Goal: Contribute content: Contribute content

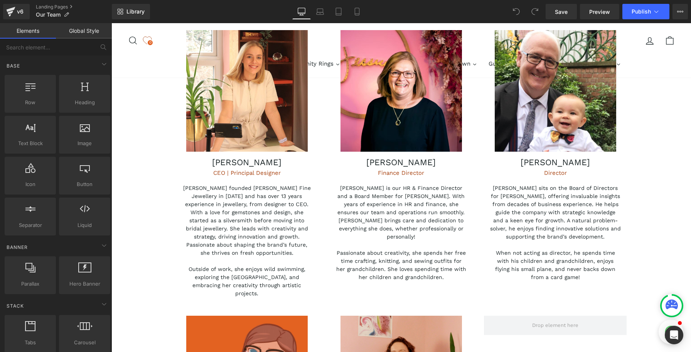
scroll to position [310, 0]
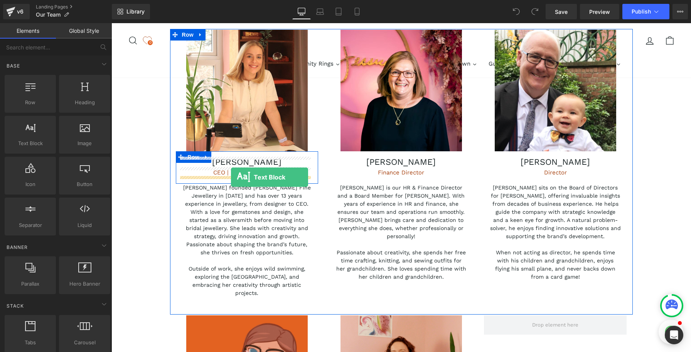
drag, startPoint x: 152, startPoint y: 156, endPoint x: 231, endPoint y: 177, distance: 81.2
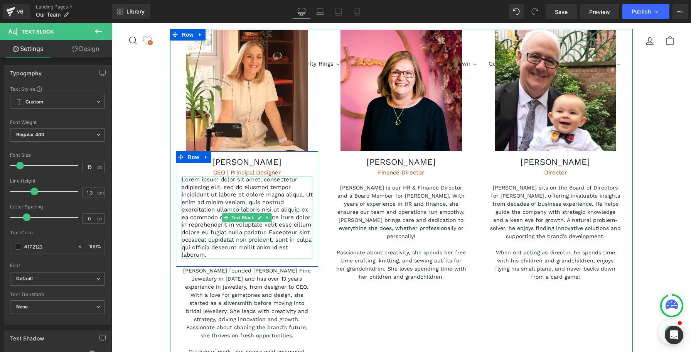
click at [232, 188] on p "Lorem ipsum dolor sit amet, consectetur adipiscing elit, sed do eiusmod tempor …" at bounding box center [247, 217] width 131 height 83
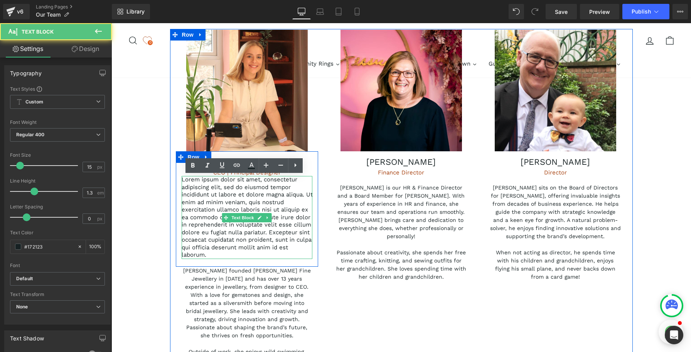
click at [232, 188] on p "Lorem ipsum dolor sit amet, consectetur adipiscing elit, sed do eiusmod tempor …" at bounding box center [247, 217] width 131 height 83
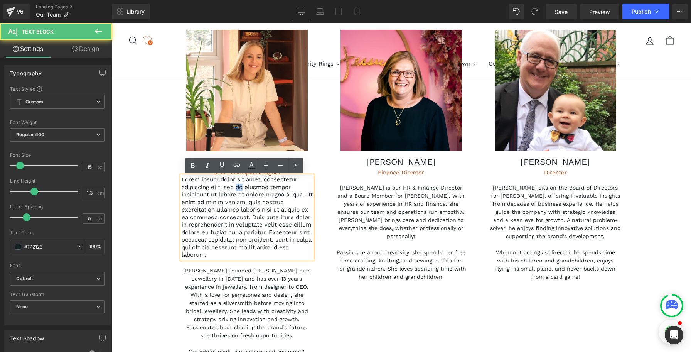
click at [232, 188] on p "Lorem ipsum dolor sit amet, consectetur adipiscing elit, sed do eiusmod tempor …" at bounding box center [247, 217] width 131 height 83
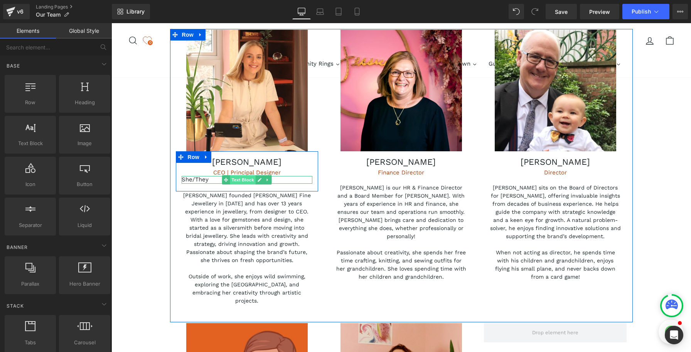
click at [242, 180] on span "Text Block" at bounding box center [242, 179] width 25 height 9
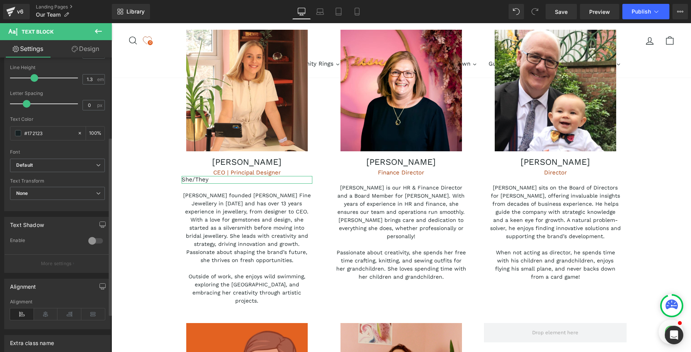
scroll to position [145, 0]
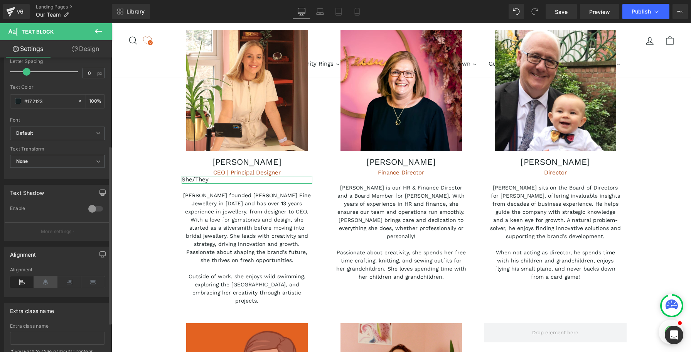
click at [47, 282] on icon at bounding box center [46, 282] width 24 height 12
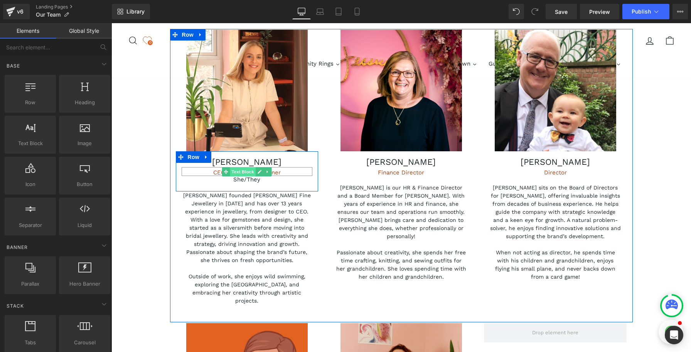
click at [244, 172] on span "Text Block" at bounding box center [242, 171] width 25 height 9
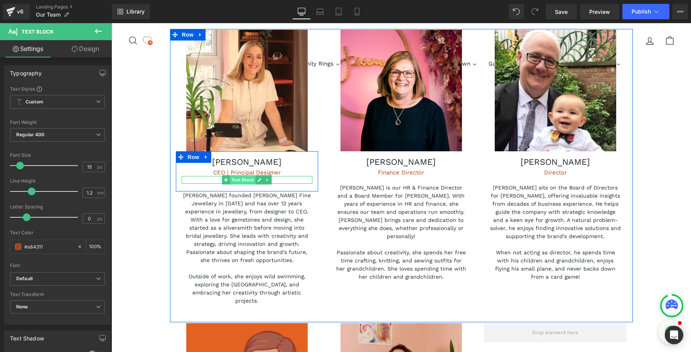
click at [244, 178] on span "Text Block" at bounding box center [242, 179] width 25 height 9
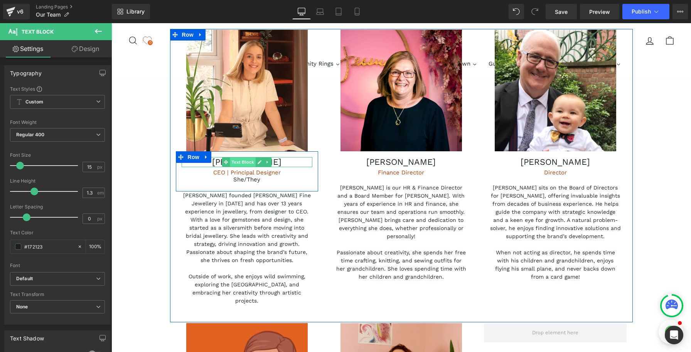
click at [241, 162] on span "Text Block" at bounding box center [242, 161] width 25 height 9
click at [241, 171] on span "Text Block" at bounding box center [242, 171] width 25 height 9
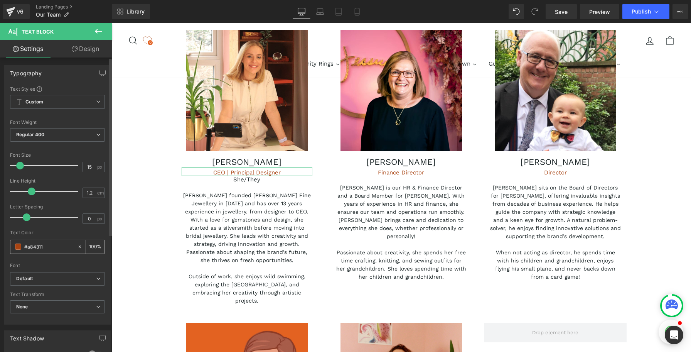
click at [19, 246] on span at bounding box center [18, 246] width 6 height 6
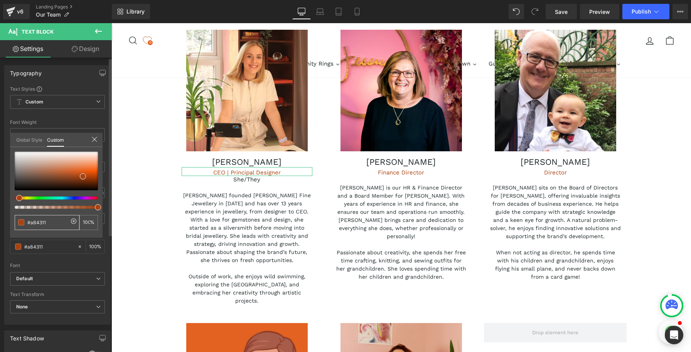
click at [35, 223] on input "#a84311" at bounding box center [47, 222] width 41 height 8
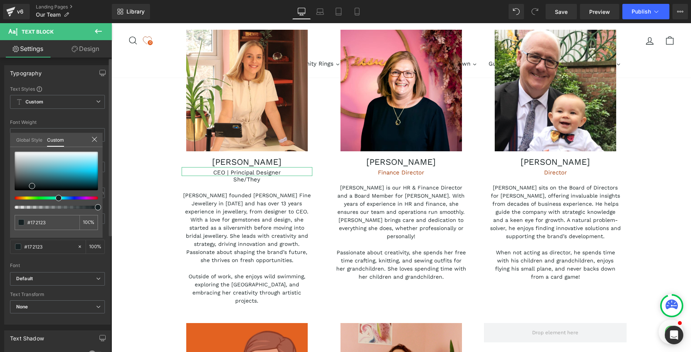
type input "#172123"
click at [96, 141] on icon at bounding box center [94, 139] width 6 height 6
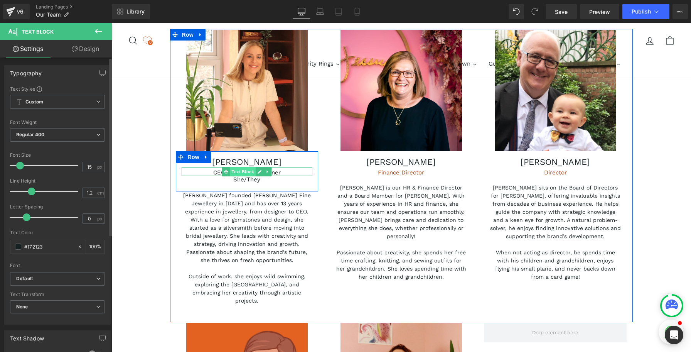
click at [241, 173] on span "Text Block" at bounding box center [242, 171] width 25 height 9
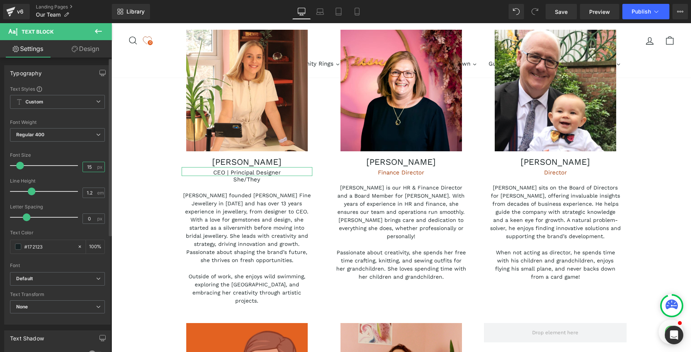
click at [90, 167] on input "15" at bounding box center [89, 167] width 13 height 10
type input "18"
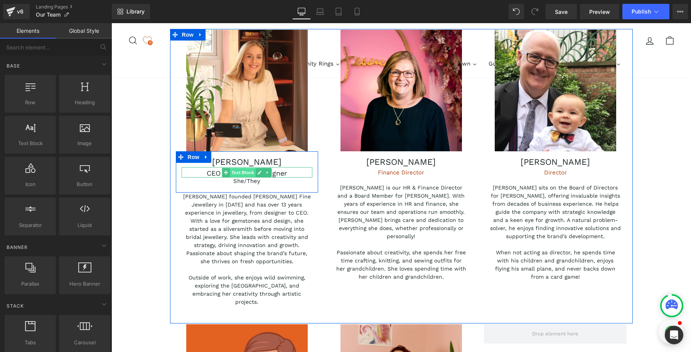
click at [247, 173] on span "Text Block" at bounding box center [242, 172] width 25 height 9
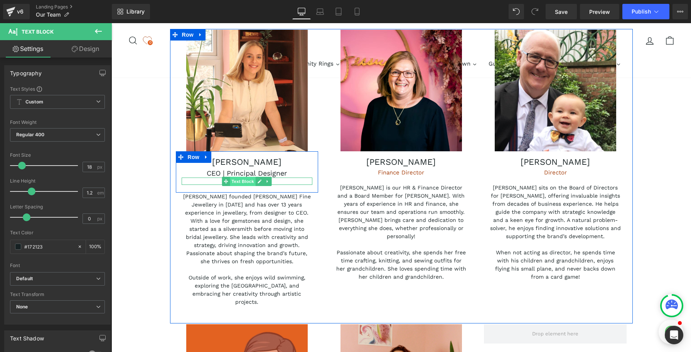
click at [244, 181] on span "Text Block" at bounding box center [242, 181] width 25 height 9
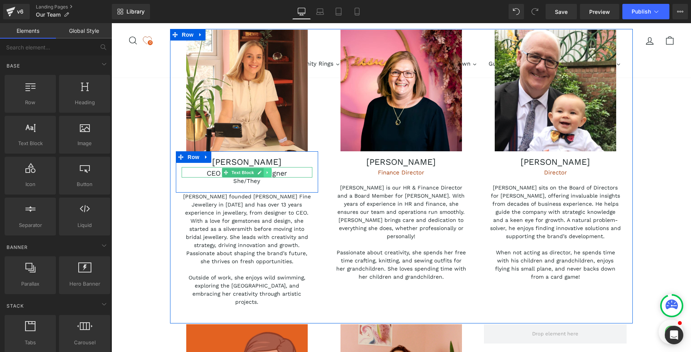
click at [267, 170] on link at bounding box center [268, 172] width 8 height 9
click at [235, 173] on span "Text Block" at bounding box center [230, 172] width 25 height 9
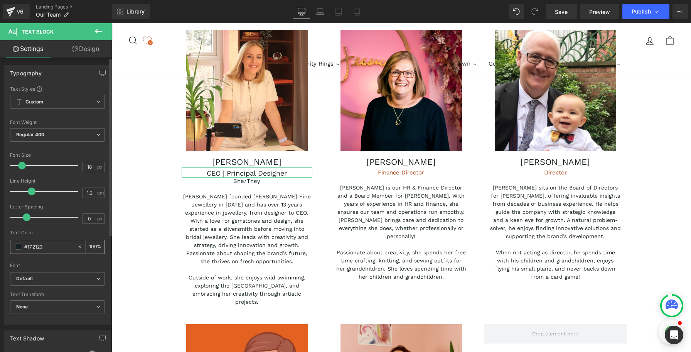
click at [39, 247] on input "#172123" at bounding box center [48, 246] width 49 height 8
type input "#a84311"
click at [45, 260] on div at bounding box center [57, 259] width 95 height 5
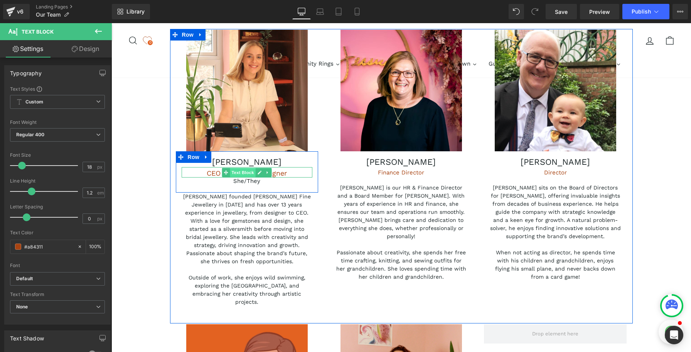
click at [243, 174] on span "Text Block" at bounding box center [242, 172] width 25 height 9
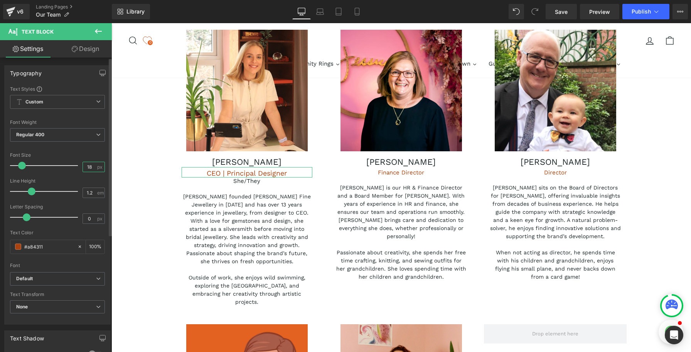
click at [89, 168] on input "18" at bounding box center [89, 167] width 13 height 10
type input "15"
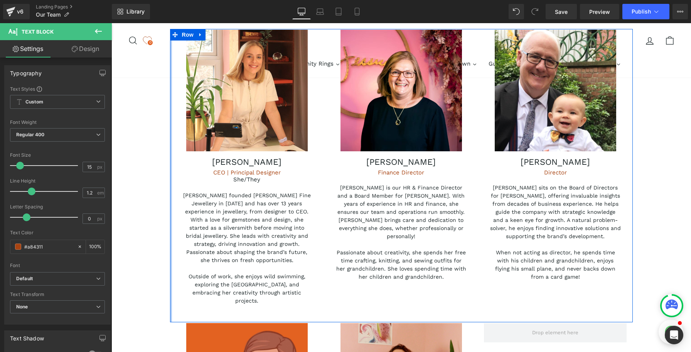
click at [170, 186] on div at bounding box center [171, 175] width 2 height 293
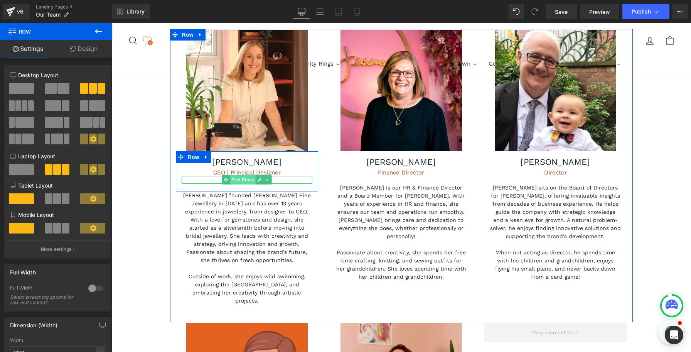
click at [241, 179] on span "Text Block" at bounding box center [242, 179] width 25 height 9
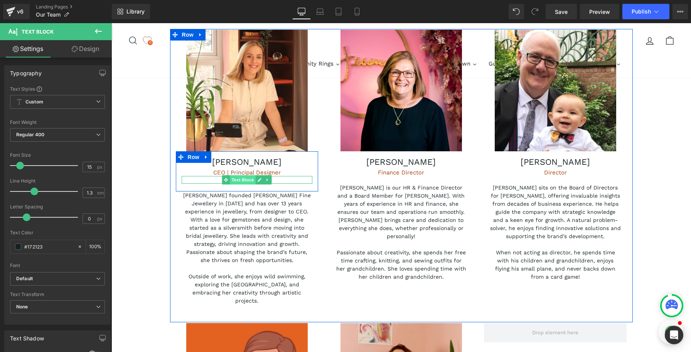
click at [243, 180] on span "Text Block" at bounding box center [242, 179] width 25 height 9
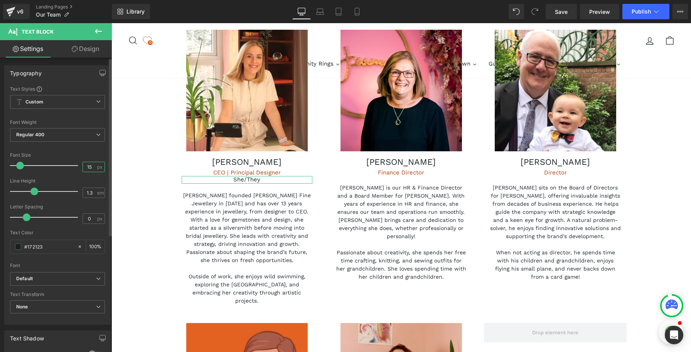
click at [92, 166] on input "15" at bounding box center [89, 167] width 13 height 10
type input "12"
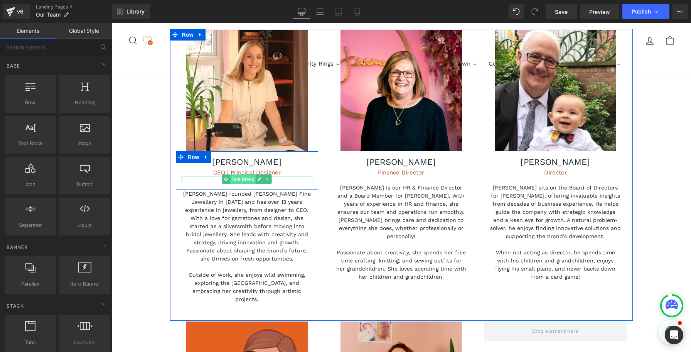
click at [244, 181] on span "Text Block" at bounding box center [242, 178] width 25 height 9
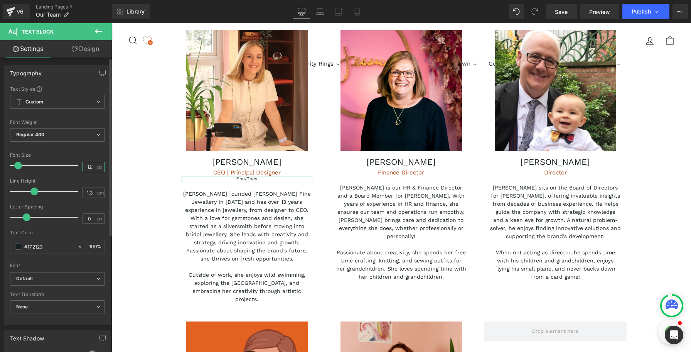
click at [92, 165] on input "12" at bounding box center [89, 167] width 13 height 10
type input "14"
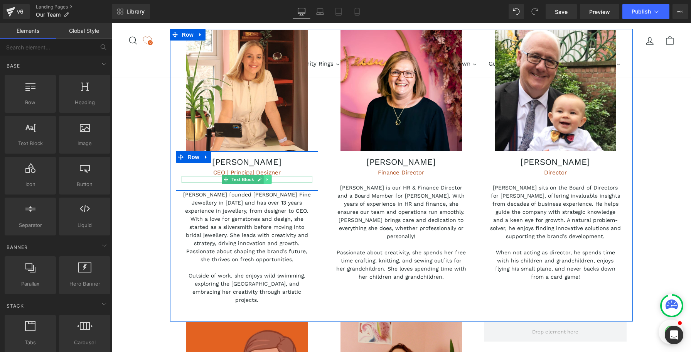
click at [266, 181] on icon at bounding box center [268, 179] width 4 height 5
click at [261, 182] on link at bounding box center [264, 179] width 8 height 9
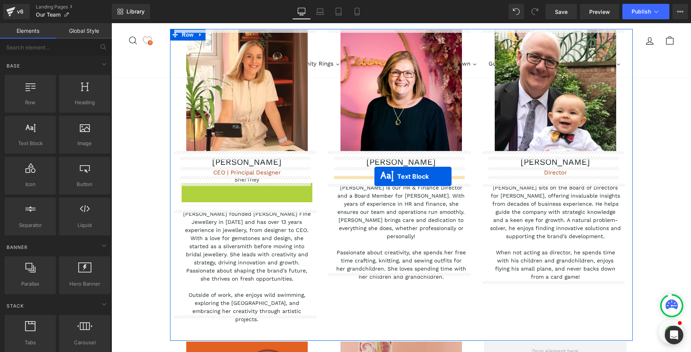
drag, startPoint x: 223, startPoint y: 187, endPoint x: 374, endPoint y: 176, distance: 151.5
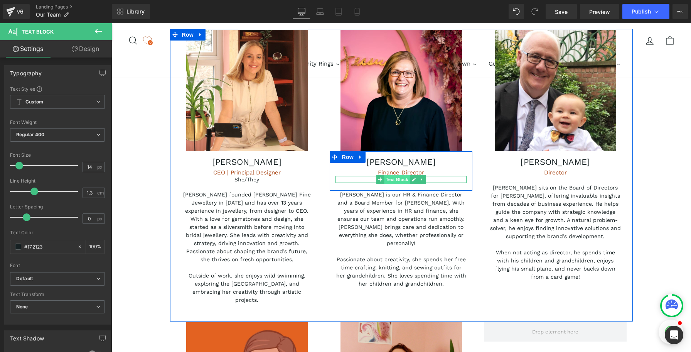
click at [393, 180] on span "Text Block" at bounding box center [396, 179] width 25 height 9
click at [434, 179] on p "She/They" at bounding box center [400, 179] width 131 height 7
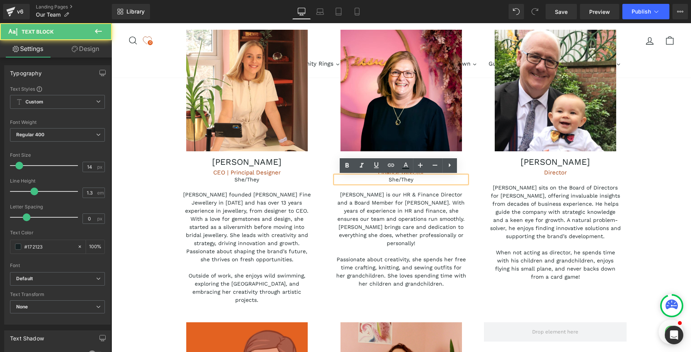
click at [407, 180] on p "She/They" at bounding box center [400, 179] width 131 height 7
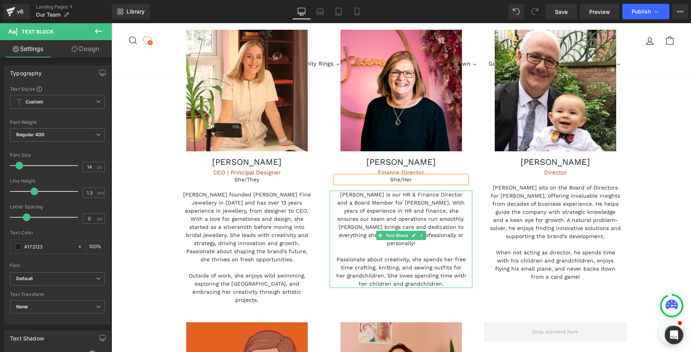
click at [412, 216] on p "[PERSON_NAME] is our HR & Finance Director and a Board Member for [PERSON_NAME]…" at bounding box center [400, 218] width 131 height 57
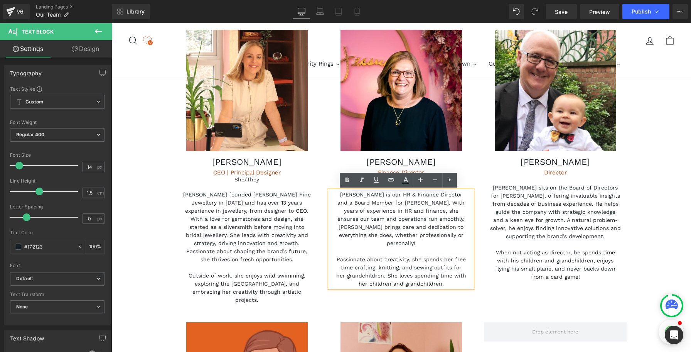
click at [452, 290] on div "Image [PERSON_NAME] Text Block CEO | Principal Designer Text Block She/They Tex…" at bounding box center [401, 175] width 463 height 292
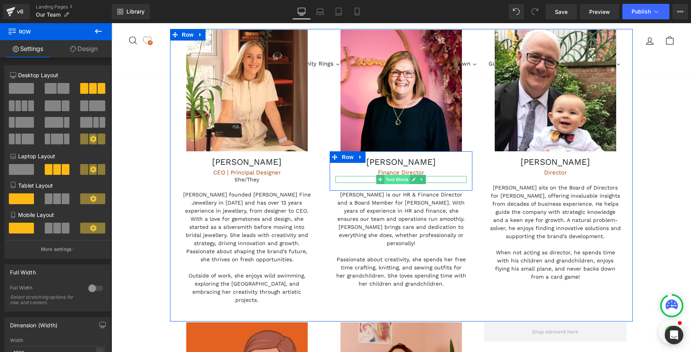
click at [399, 180] on span "Text Block" at bounding box center [396, 179] width 25 height 9
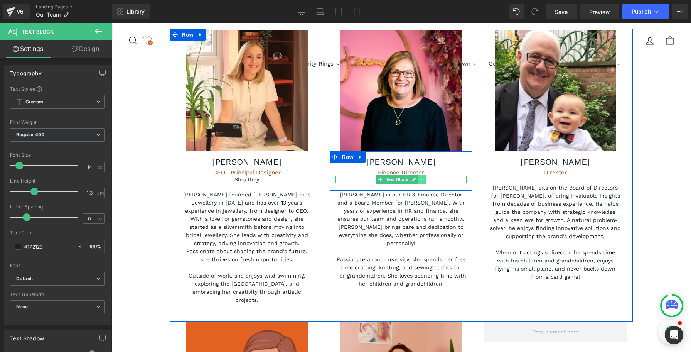
click at [421, 180] on link at bounding box center [422, 179] width 8 height 9
click at [416, 180] on icon at bounding box center [418, 179] width 4 height 4
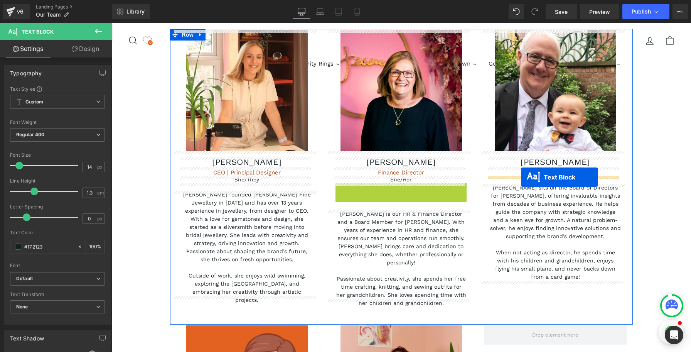
drag, startPoint x: 377, startPoint y: 187, endPoint x: 521, endPoint y: 177, distance: 143.7
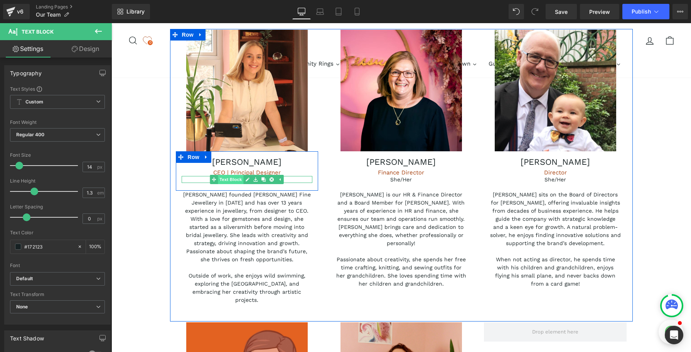
click at [239, 180] on span "Text Block" at bounding box center [230, 179] width 25 height 9
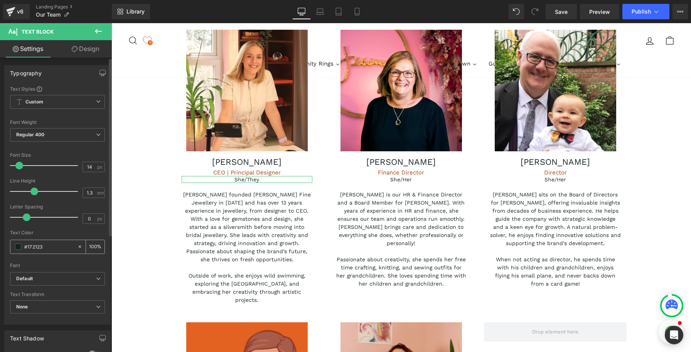
click at [38, 245] on input "#172123" at bounding box center [48, 246] width 49 height 8
type input "#a84311"
click at [54, 236] on div "Text Color #a84311 100 %" at bounding box center [57, 246] width 95 height 33
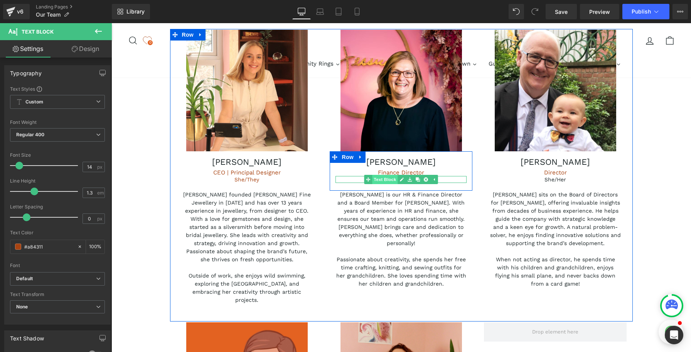
click at [388, 180] on span "Text Block" at bounding box center [384, 179] width 25 height 9
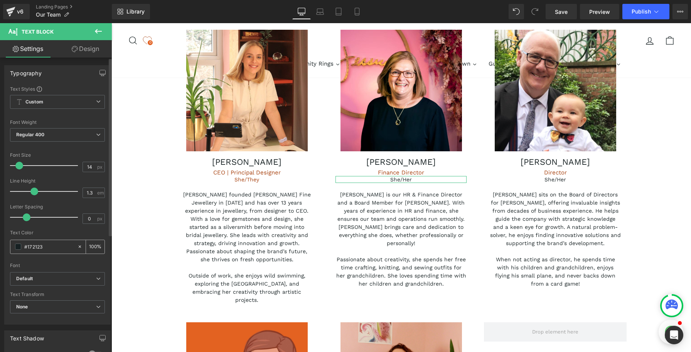
click at [34, 246] on input "#172123" at bounding box center [48, 246] width 49 height 8
type input "#a84311"
click at [39, 260] on div at bounding box center [57, 259] width 95 height 5
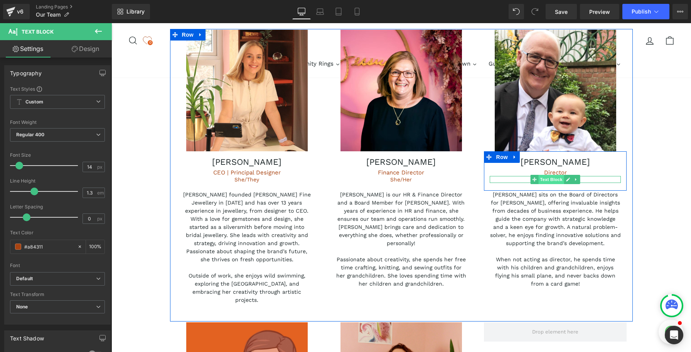
click at [549, 181] on span "Text Block" at bounding box center [550, 179] width 25 height 9
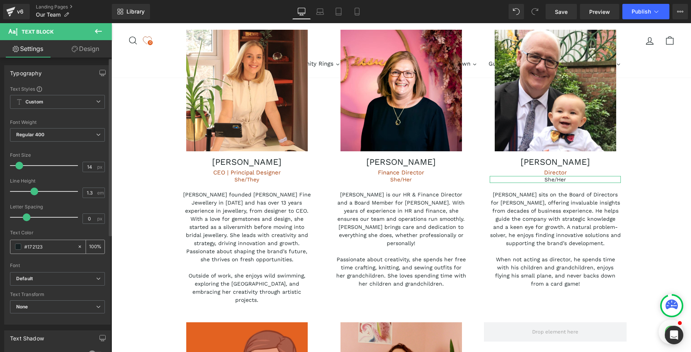
click at [36, 247] on input "#172123" at bounding box center [48, 246] width 49 height 8
type input "#a84311"
click at [56, 265] on div "Font" at bounding box center [57, 264] width 95 height 5
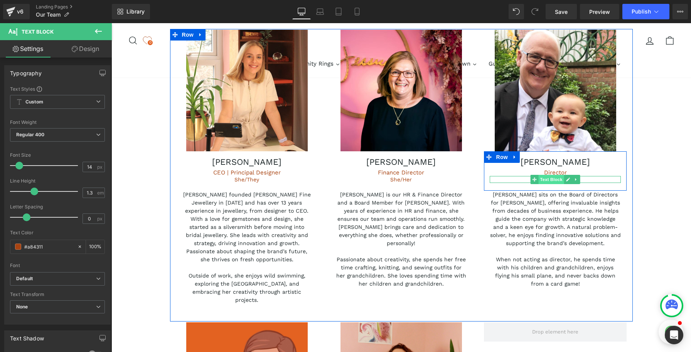
click at [552, 180] on span "Text Block" at bounding box center [550, 179] width 25 height 9
click at [587, 181] on div at bounding box center [555, 182] width 131 height 2
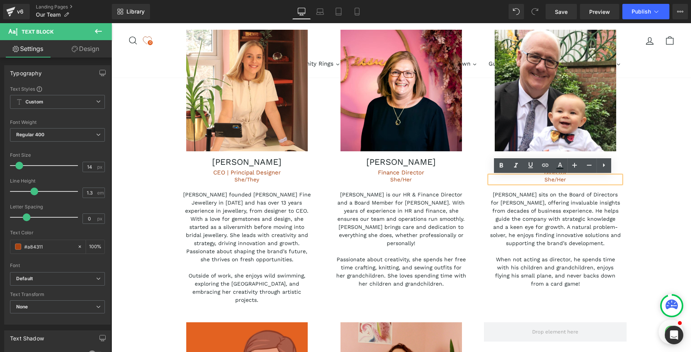
click at [583, 180] on p "She/Her" at bounding box center [555, 179] width 131 height 7
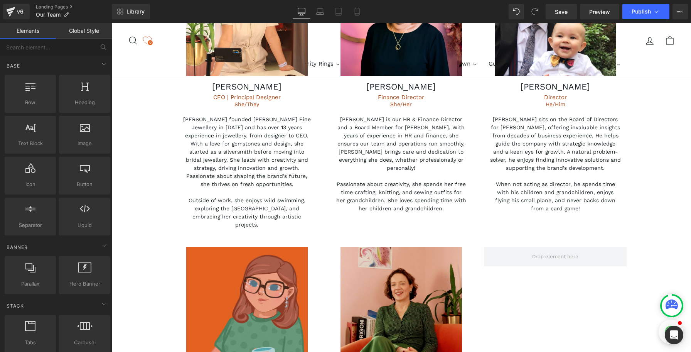
scroll to position [399, 0]
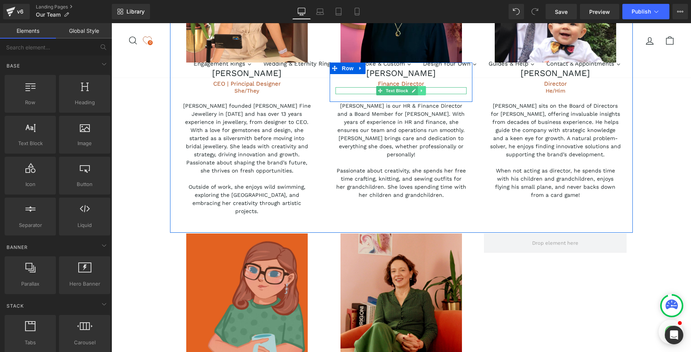
click at [421, 90] on icon at bounding box center [421, 90] width 1 height 3
click at [416, 91] on icon at bounding box center [418, 91] width 4 height 4
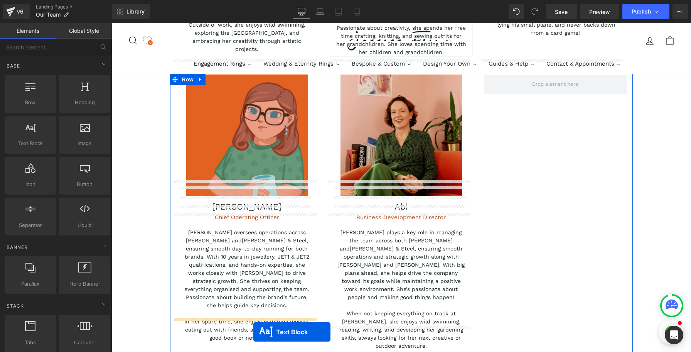
scroll to position [584, 0]
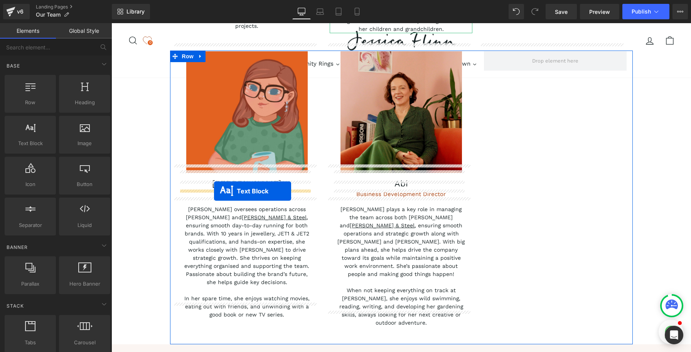
drag, startPoint x: 376, startPoint y: 99, endPoint x: 214, endPoint y: 190, distance: 185.9
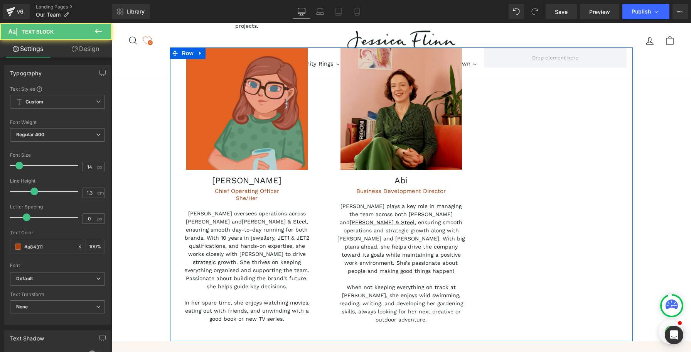
scroll to position [564, 0]
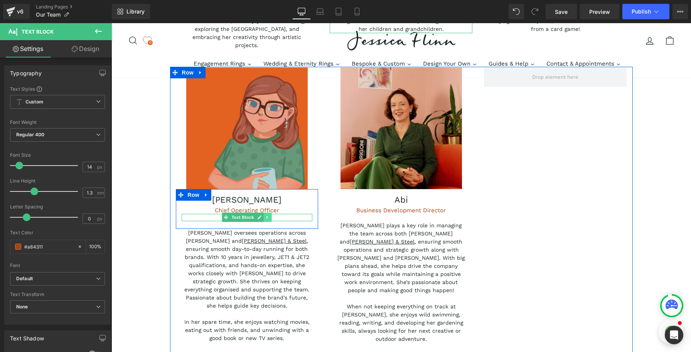
click at [266, 215] on icon at bounding box center [268, 217] width 4 height 5
click at [263, 212] on link at bounding box center [264, 216] width 8 height 9
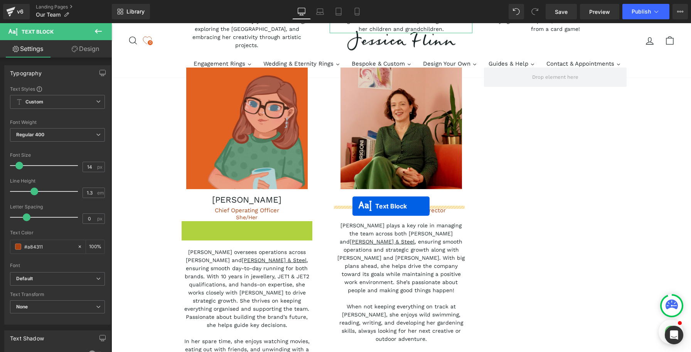
drag, startPoint x: 224, startPoint y: 215, endPoint x: 353, endPoint y: 206, distance: 129.1
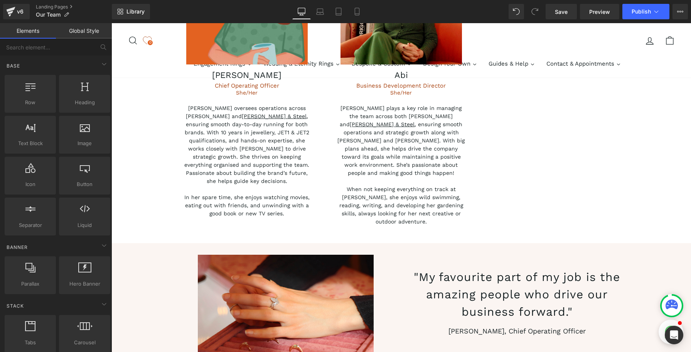
scroll to position [688, 0]
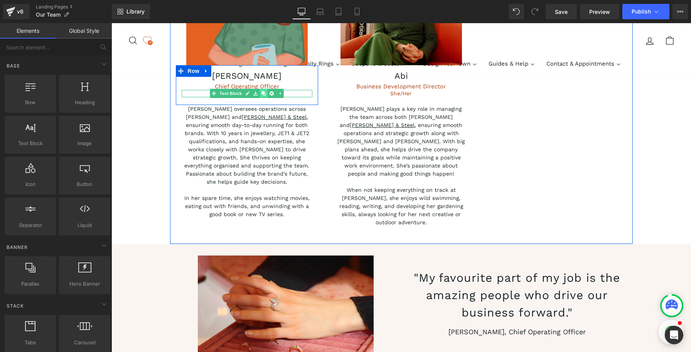
click at [261, 91] on icon at bounding box center [263, 93] width 4 height 4
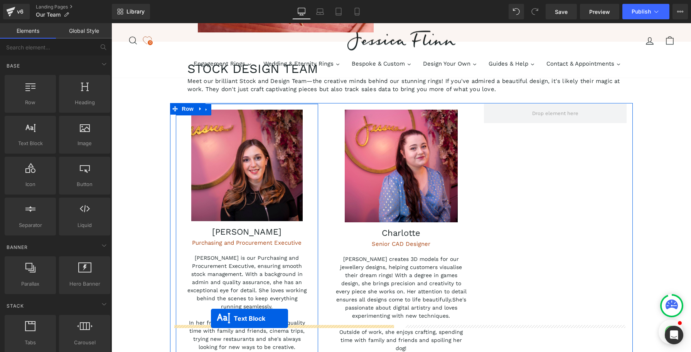
scroll to position [1074, 0]
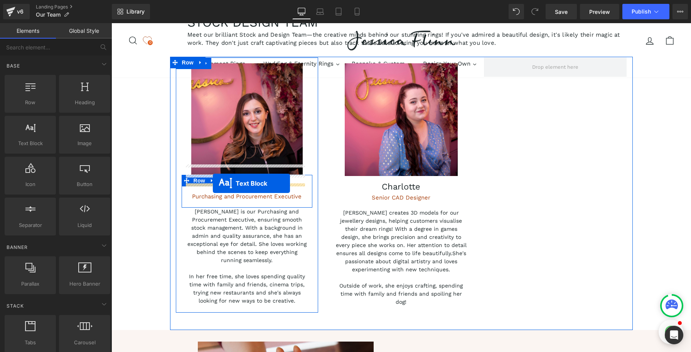
drag, startPoint x: 224, startPoint y: 92, endPoint x: 213, endPoint y: 183, distance: 92.0
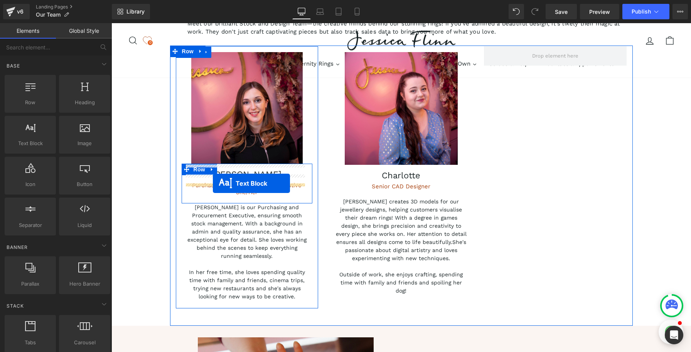
scroll to position [1062, 0]
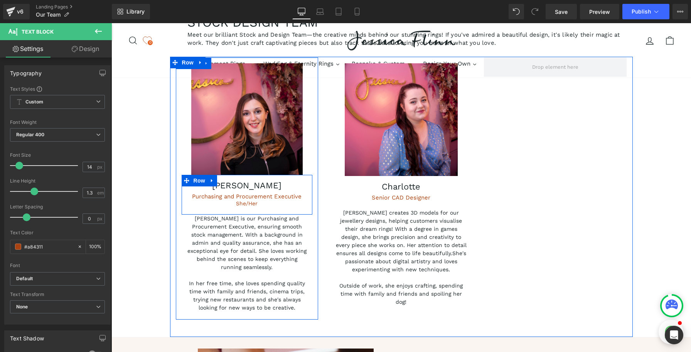
click at [274, 200] on p "She/Her" at bounding box center [246, 203] width 119 height 7
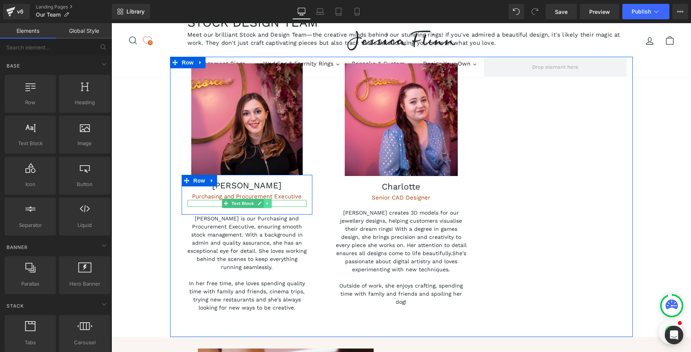
click at [267, 202] on icon at bounding box center [267, 203] width 1 height 3
click at [262, 201] on icon at bounding box center [263, 203] width 4 height 4
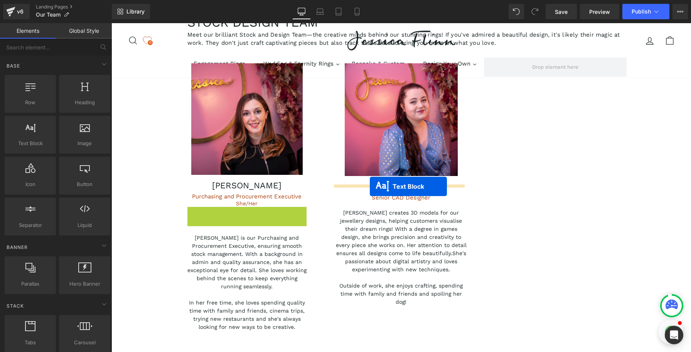
drag, startPoint x: 225, startPoint y: 194, endPoint x: 370, endPoint y: 186, distance: 145.1
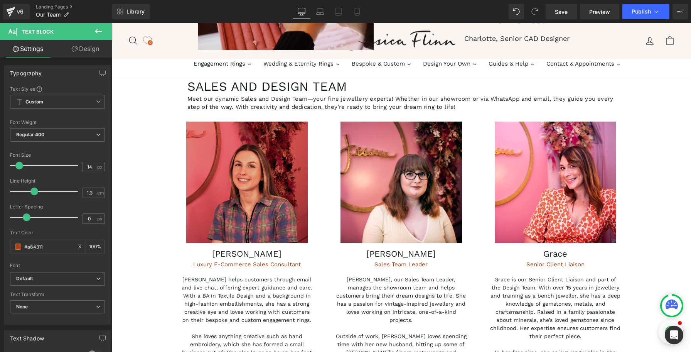
scroll to position [1472, 0]
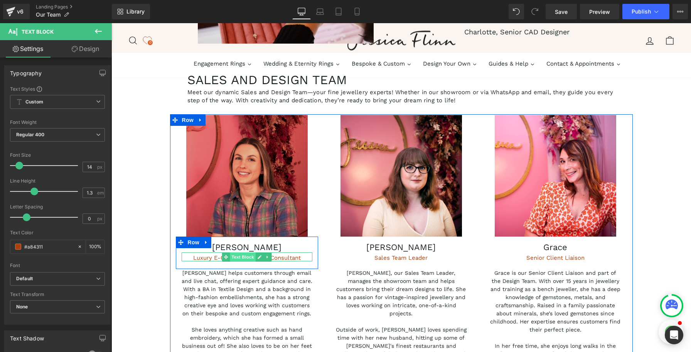
click at [242, 252] on span "Text Block" at bounding box center [242, 256] width 25 height 9
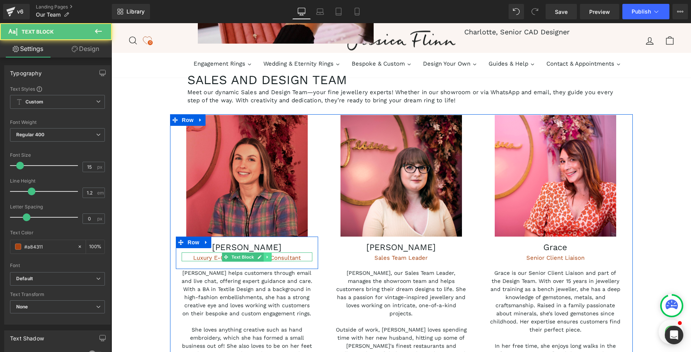
click at [267, 252] on link at bounding box center [268, 256] width 8 height 9
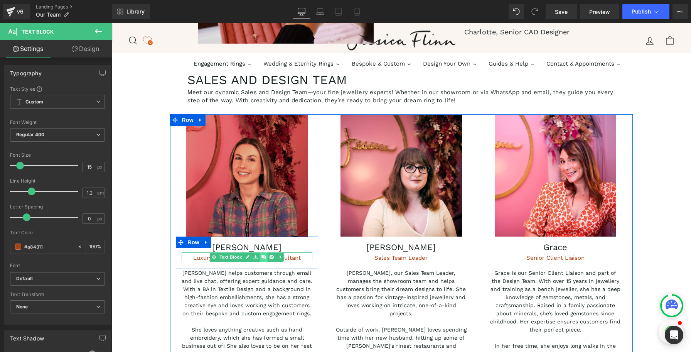
click at [261, 254] on icon at bounding box center [263, 256] width 4 height 4
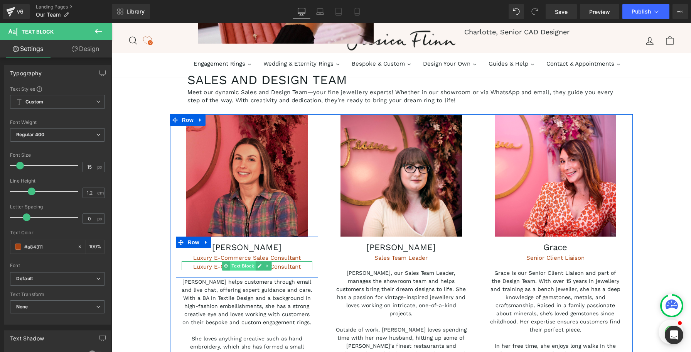
click at [242, 261] on span "Text Block" at bounding box center [242, 265] width 25 height 9
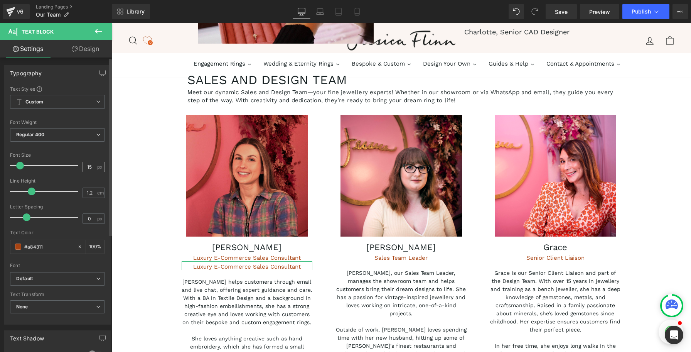
click at [97, 168] on span "px" at bounding box center [100, 166] width 7 height 5
click at [97, 167] on span "px" at bounding box center [100, 166] width 7 height 5
click at [90, 167] on input "15" at bounding box center [89, 167] width 13 height 10
type input "14"
click at [96, 154] on div "Font Size" at bounding box center [57, 154] width 95 height 5
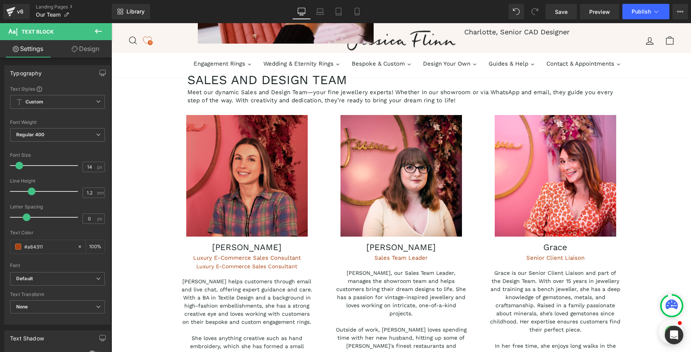
click at [135, 182] on div "OUR TEAM Heading [PERSON_NAME] is a passionate and vibrant team of skilled desi…" at bounding box center [400, 340] width 579 height 3405
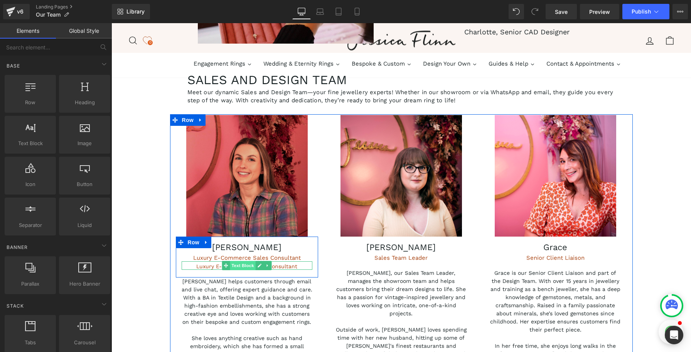
click at [243, 261] on span "Text Block" at bounding box center [242, 265] width 25 height 9
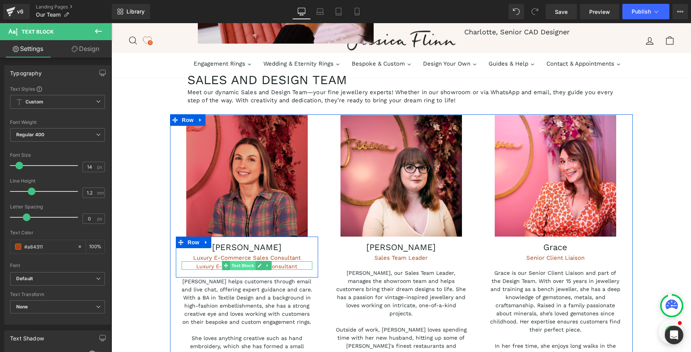
click at [239, 261] on span "Text Block" at bounding box center [242, 265] width 25 height 9
click at [198, 263] on p "Luxury E-Commerce Sales Consultant" at bounding box center [247, 266] width 131 height 7
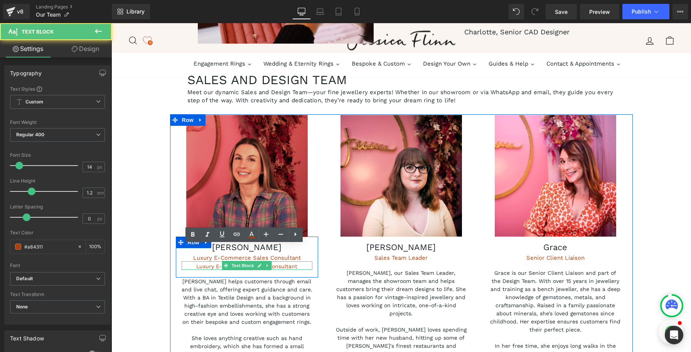
click at [198, 263] on p "Luxury E-Commerce Sales Consultant" at bounding box center [247, 266] width 131 height 7
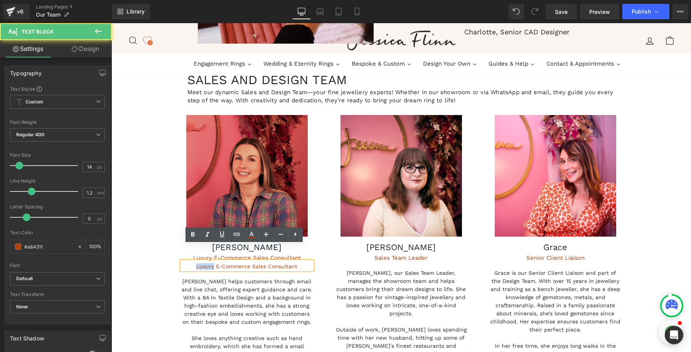
click at [198, 263] on p "Luxury E-Commerce Sales Consultant" at bounding box center [247, 266] width 131 height 7
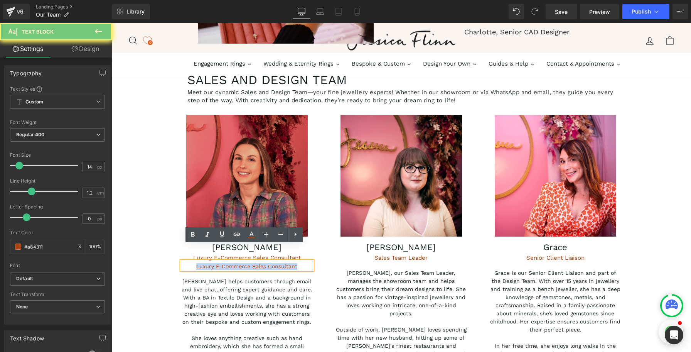
click at [198, 263] on p "Luxury E-Commerce Sales Consultant" at bounding box center [247, 266] width 131 height 7
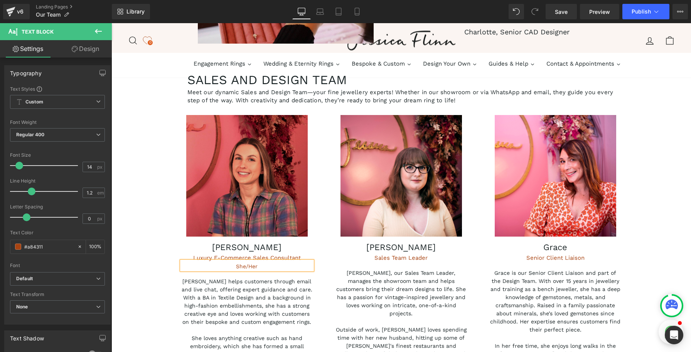
click at [137, 276] on div "OUR TEAM Heading [PERSON_NAME] is a passionate and vibrant team of skilled desi…" at bounding box center [400, 340] width 579 height 3405
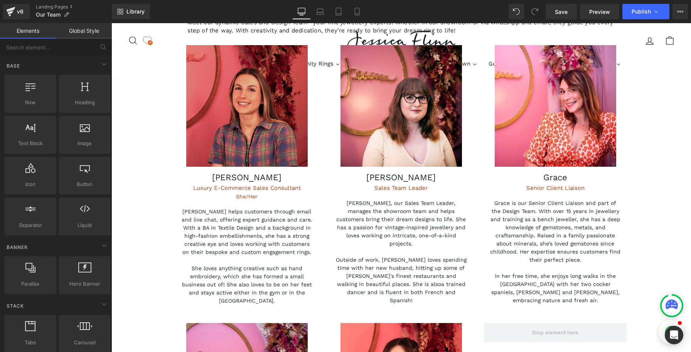
scroll to position [1553, 0]
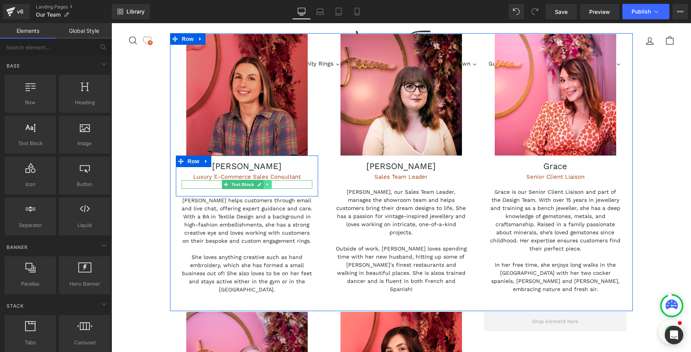
click at [264, 180] on link at bounding box center [268, 184] width 8 height 9
click at [261, 182] on icon at bounding box center [263, 184] width 4 height 4
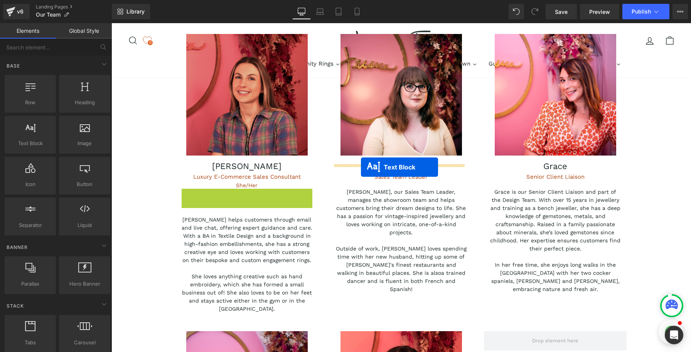
drag, startPoint x: 223, startPoint y: 177, endPoint x: 361, endPoint y: 167, distance: 138.0
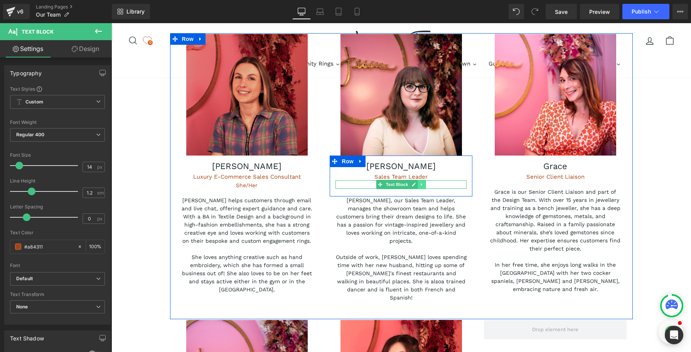
click at [420, 182] on icon at bounding box center [422, 184] width 4 height 5
click at [416, 182] on icon at bounding box center [418, 184] width 4 height 4
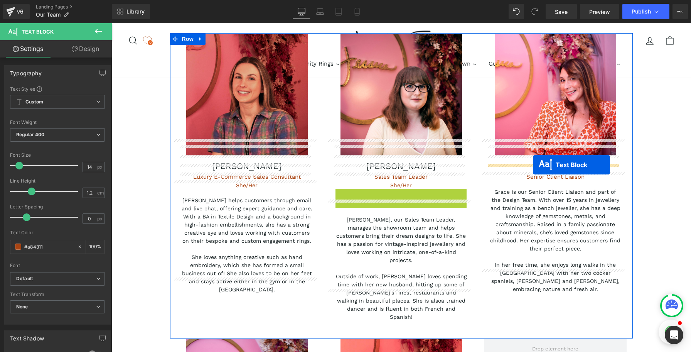
drag, startPoint x: 379, startPoint y: 178, endPoint x: 533, endPoint y: 165, distance: 154.7
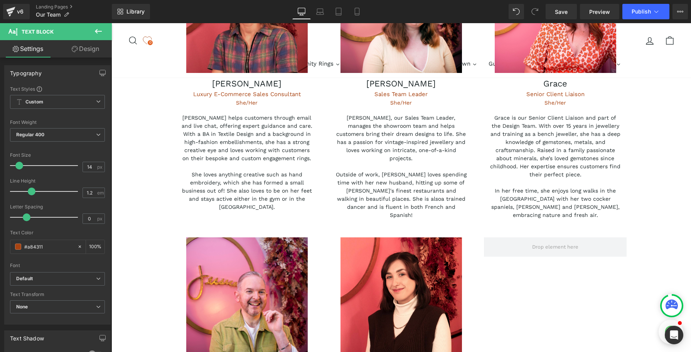
scroll to position [1633, 0]
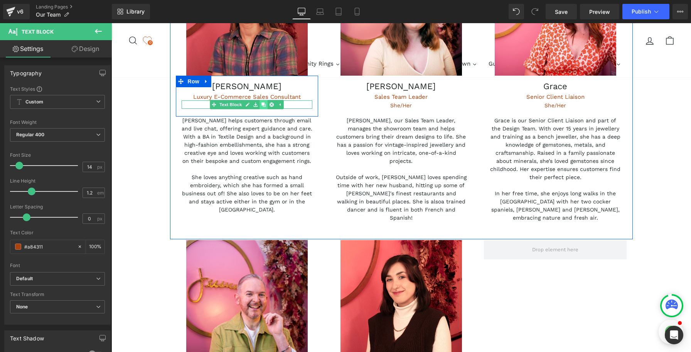
click at [261, 103] on icon at bounding box center [263, 105] width 4 height 4
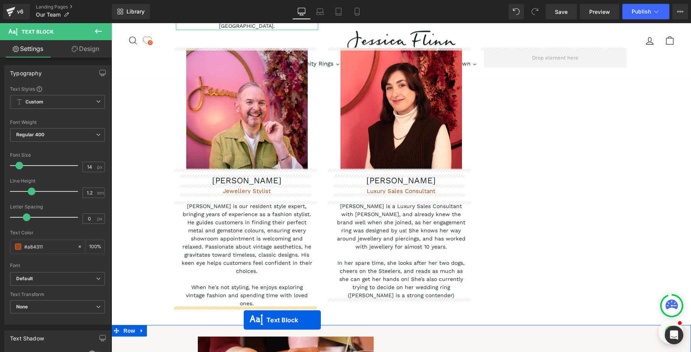
scroll to position [1843, 0]
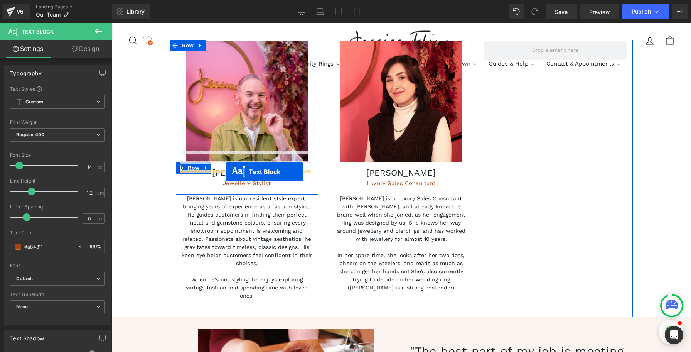
drag, startPoint x: 223, startPoint y: 87, endPoint x: 226, endPoint y: 172, distance: 85.2
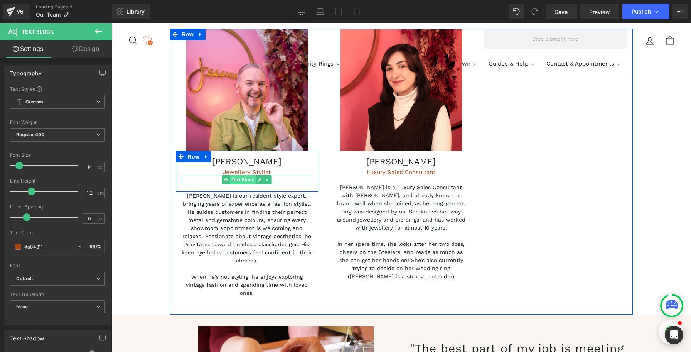
click at [244, 175] on span "Text Block" at bounding box center [242, 179] width 25 height 9
click at [266, 177] on icon at bounding box center [268, 179] width 4 height 5
click at [261, 177] on icon at bounding box center [263, 179] width 4 height 4
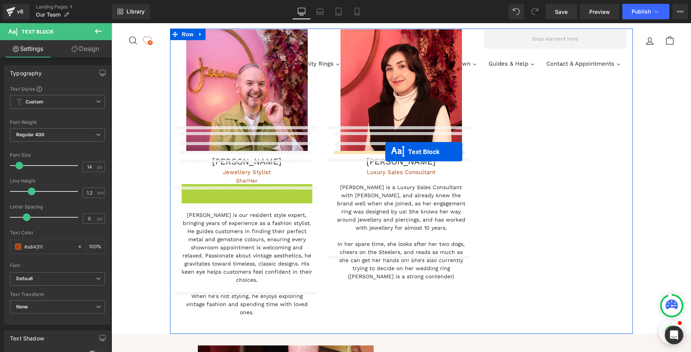
drag, startPoint x: 224, startPoint y: 164, endPoint x: 385, endPoint y: 151, distance: 161.7
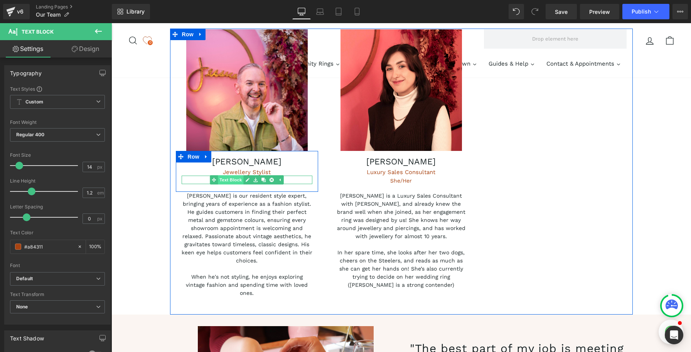
click at [230, 175] on span "Text Block" at bounding box center [230, 179] width 25 height 9
click at [280, 177] on p "She/Her" at bounding box center [247, 180] width 131 height 7
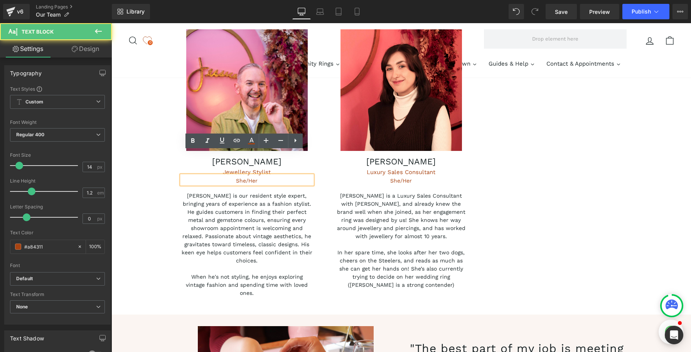
click at [280, 177] on p "She/Her" at bounding box center [247, 180] width 131 height 7
click at [269, 177] on p "She/Her" at bounding box center [247, 180] width 131 height 7
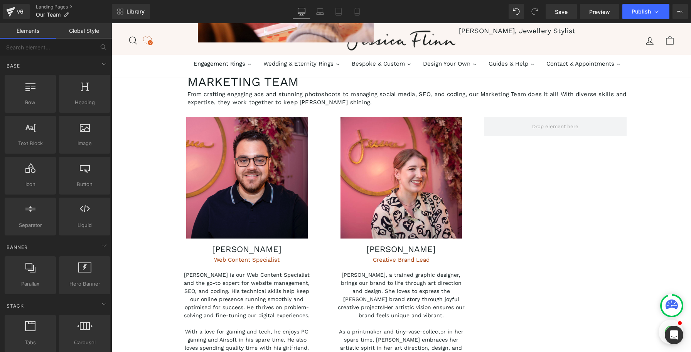
scroll to position [2261, 0]
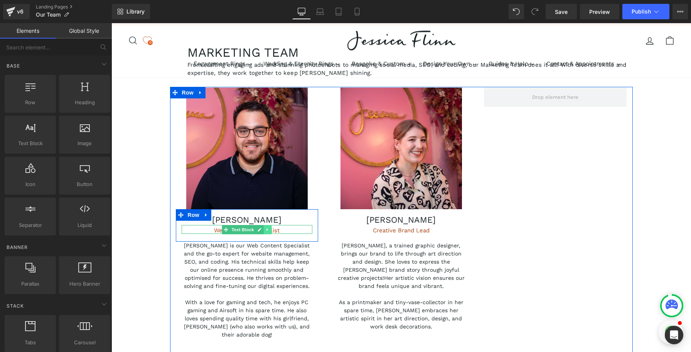
click at [267, 228] on icon at bounding box center [267, 229] width 1 height 3
click at [260, 225] on link at bounding box center [264, 229] width 8 height 9
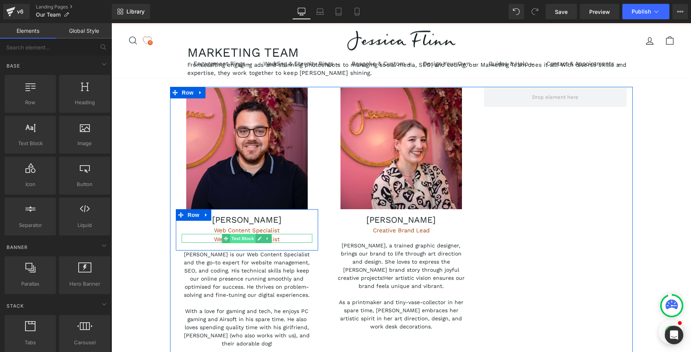
click at [237, 234] on span "Text Block" at bounding box center [242, 238] width 25 height 9
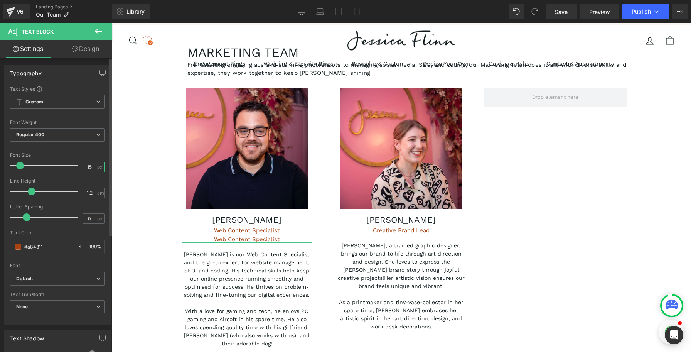
click at [93, 168] on input "15" at bounding box center [89, 167] width 13 height 10
type input "14"
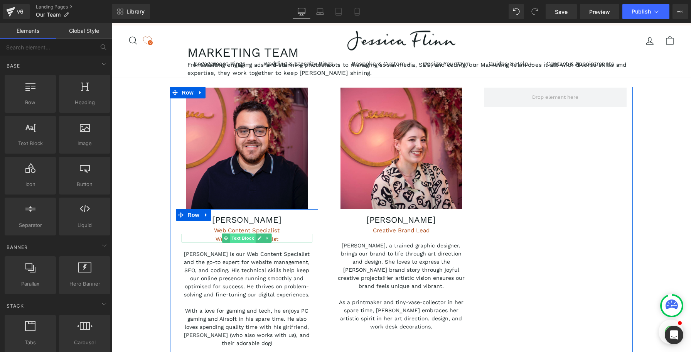
click at [238, 233] on span "Text Block" at bounding box center [242, 237] width 25 height 9
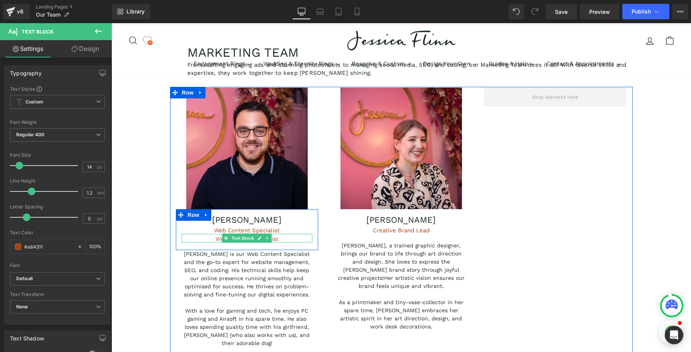
click at [274, 236] on div "Web Content Specialist" at bounding box center [247, 239] width 131 height 7
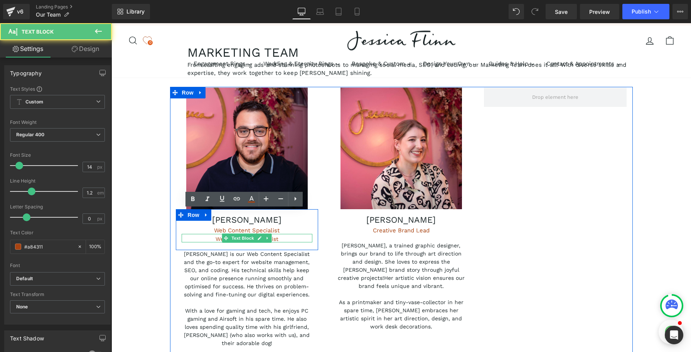
click at [274, 236] on div "Web Content Specialist" at bounding box center [247, 239] width 131 height 7
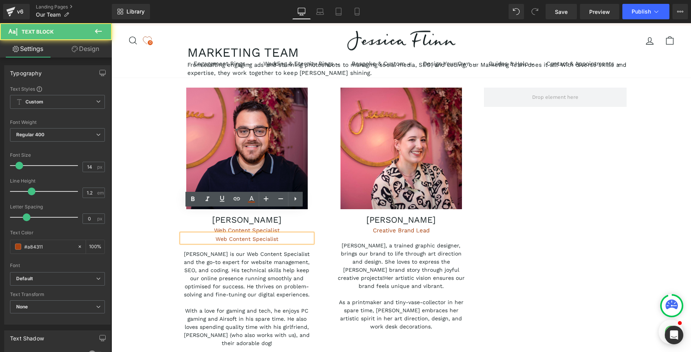
click at [274, 236] on div "Web Content Specialist" at bounding box center [247, 239] width 131 height 7
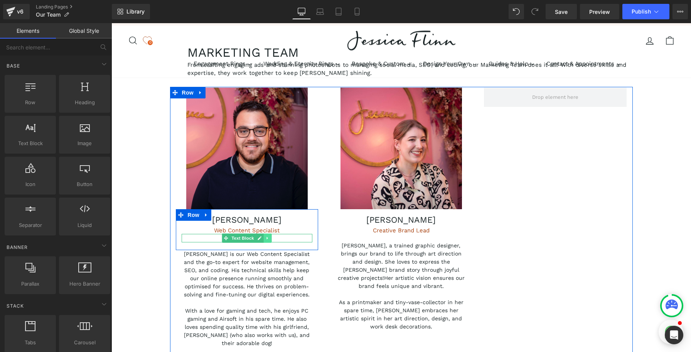
click at [266, 236] on icon at bounding box center [268, 238] width 4 height 5
click at [263, 233] on link at bounding box center [264, 237] width 8 height 9
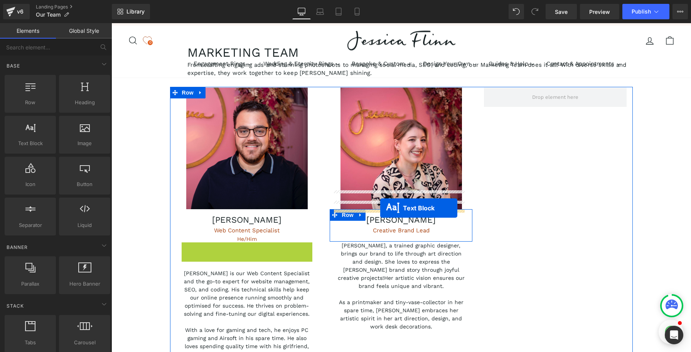
drag, startPoint x: 224, startPoint y: 222, endPoint x: 380, endPoint y: 208, distance: 157.1
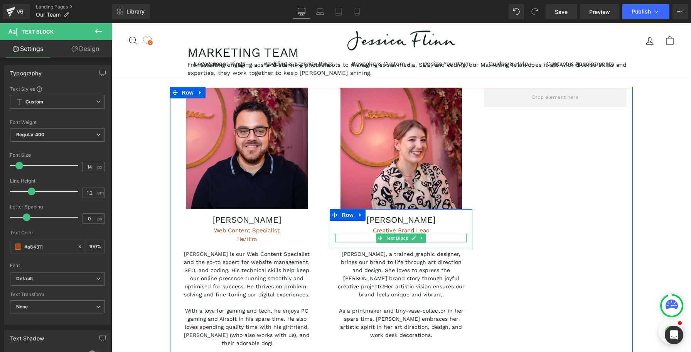
click at [435, 236] on div "He/Him" at bounding box center [400, 239] width 131 height 7
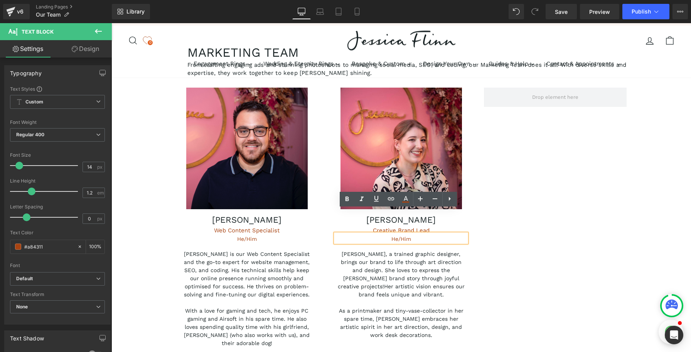
click at [418, 236] on div "He/Him" at bounding box center [400, 239] width 131 height 7
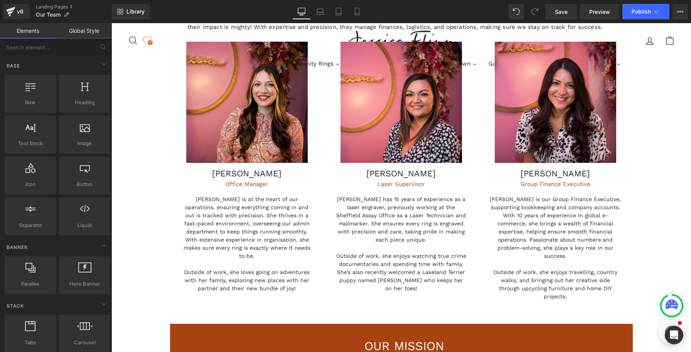
scroll to position [2776, 0]
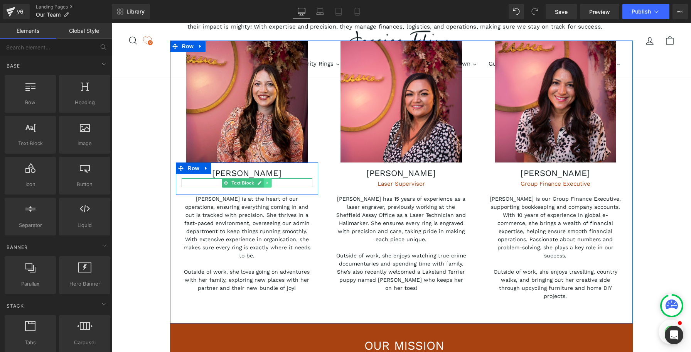
click at [266, 180] on icon at bounding box center [268, 182] width 4 height 5
click at [262, 180] on icon at bounding box center [263, 182] width 4 height 4
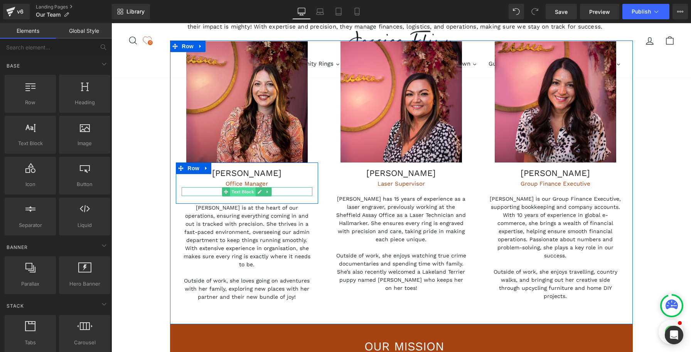
click at [244, 187] on span "Text Block" at bounding box center [242, 191] width 25 height 9
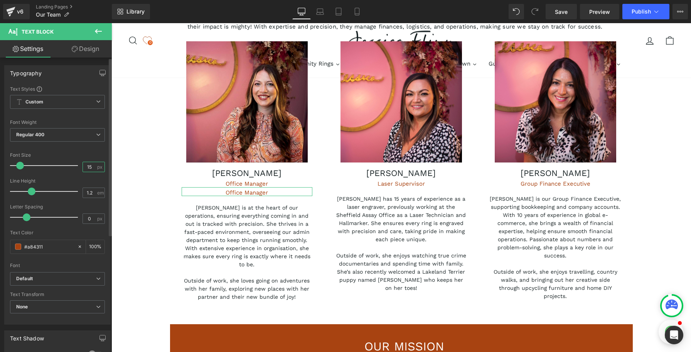
click at [93, 166] on input "15" at bounding box center [89, 167] width 13 height 10
type input "14"
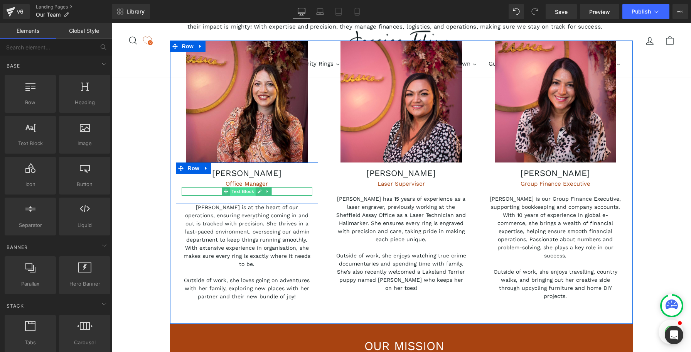
click at [244, 187] on span "Text Block" at bounding box center [242, 191] width 25 height 9
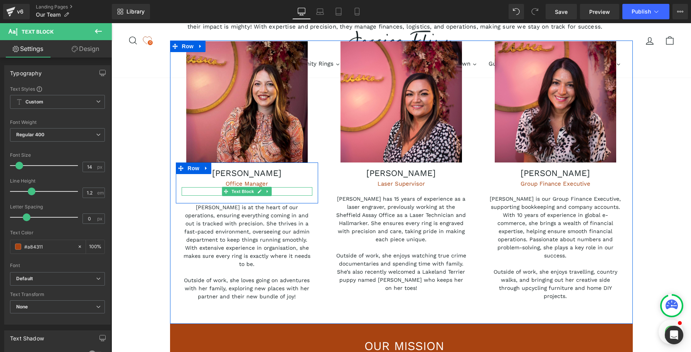
click at [200, 189] on div "Office Manager" at bounding box center [247, 192] width 131 height 7
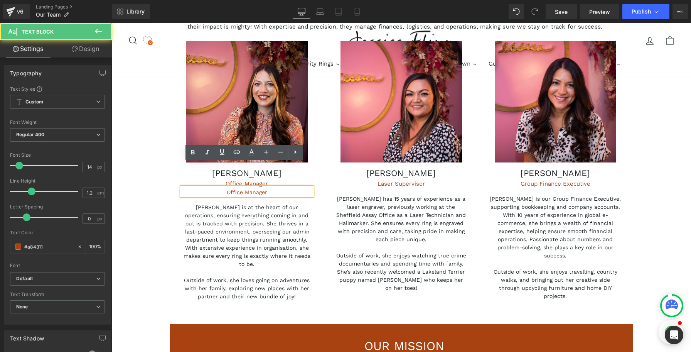
click at [231, 189] on div "Office Manager" at bounding box center [247, 192] width 131 height 7
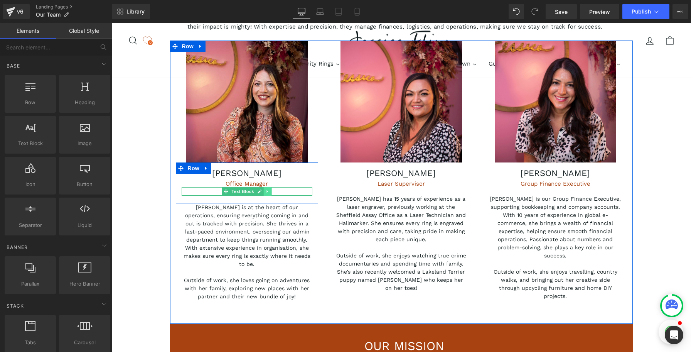
click at [266, 189] on icon at bounding box center [268, 191] width 4 height 5
click at [261, 187] on link at bounding box center [264, 191] width 8 height 9
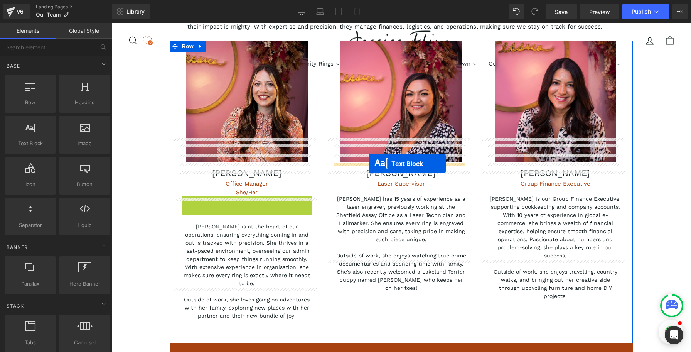
drag, startPoint x: 223, startPoint y: 176, endPoint x: 369, endPoint y: 163, distance: 146.2
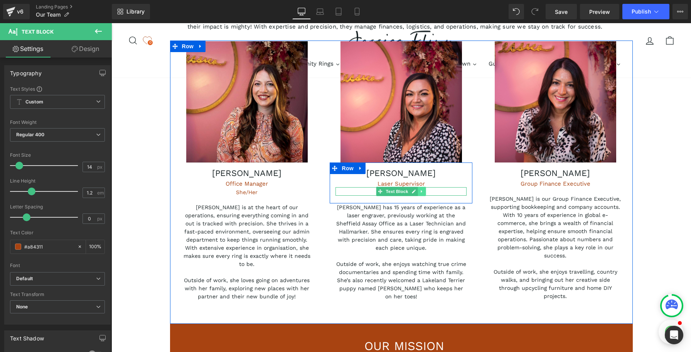
click at [421, 190] on icon at bounding box center [421, 191] width 1 height 3
click at [416, 189] on icon at bounding box center [418, 191] width 4 height 4
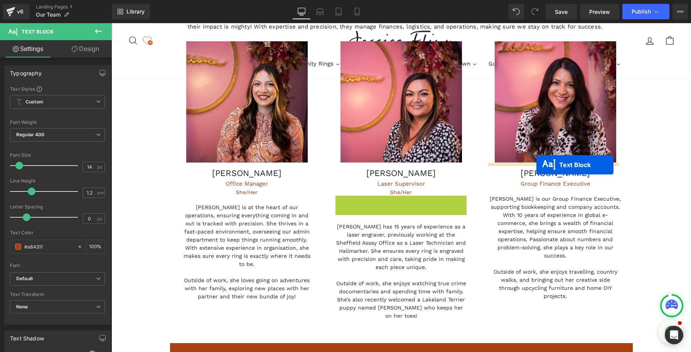
drag, startPoint x: 378, startPoint y: 176, endPoint x: 536, endPoint y: 165, distance: 158.8
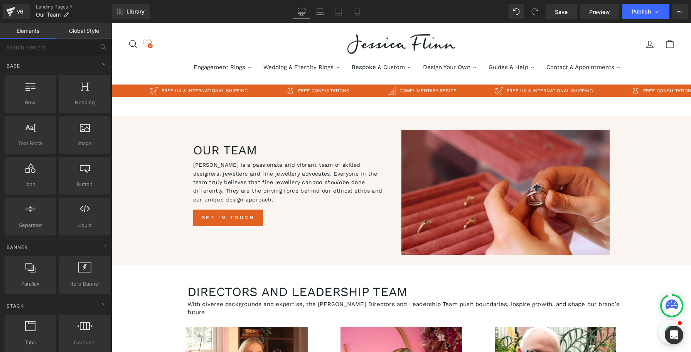
scroll to position [0, 0]
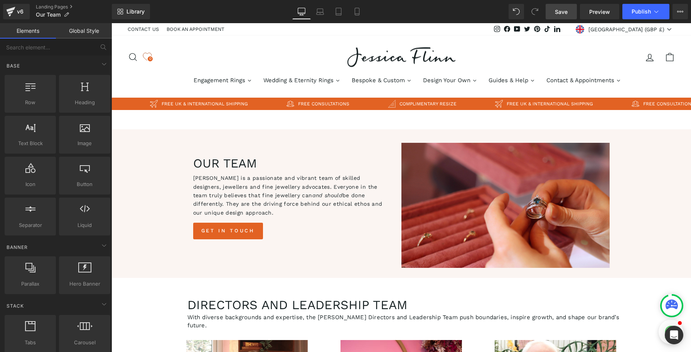
click at [565, 9] on span "Save" at bounding box center [561, 12] width 13 height 8
click at [642, 11] on span "Publish" at bounding box center [640, 11] width 19 height 6
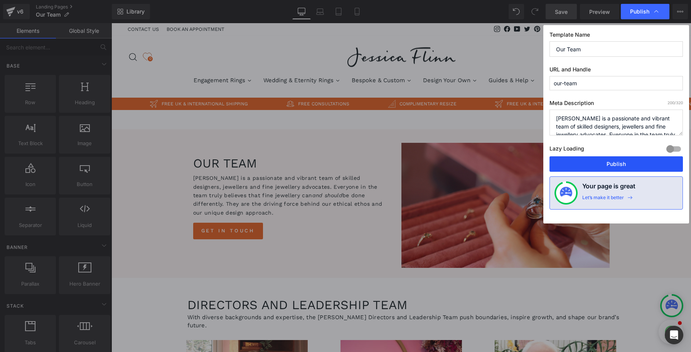
click at [615, 167] on button "Publish" at bounding box center [615, 163] width 133 height 15
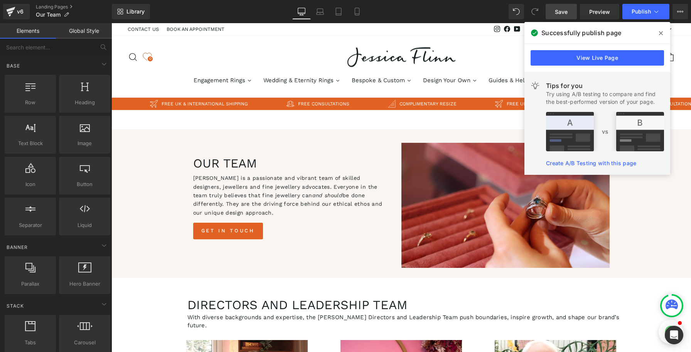
click at [660, 33] on icon at bounding box center [661, 33] width 4 height 4
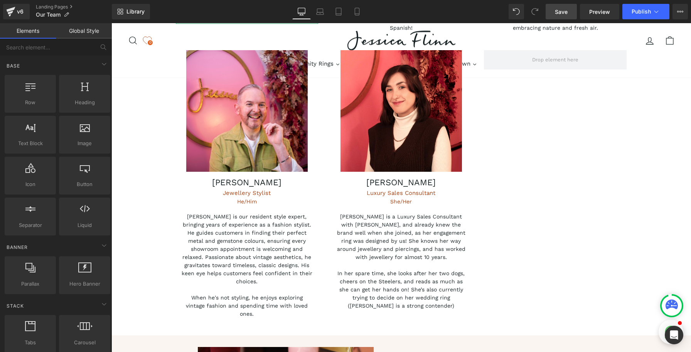
scroll to position [1825, 0]
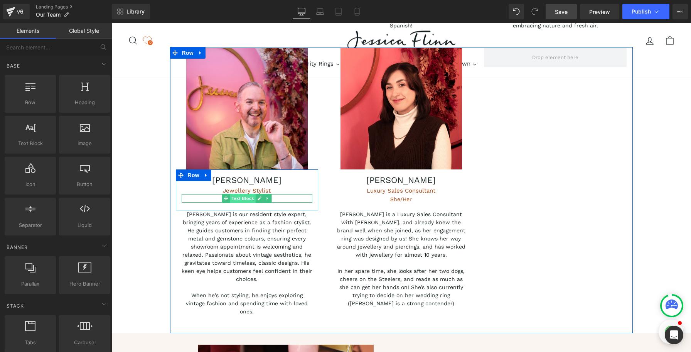
click at [247, 194] on span "Text Block" at bounding box center [242, 198] width 25 height 9
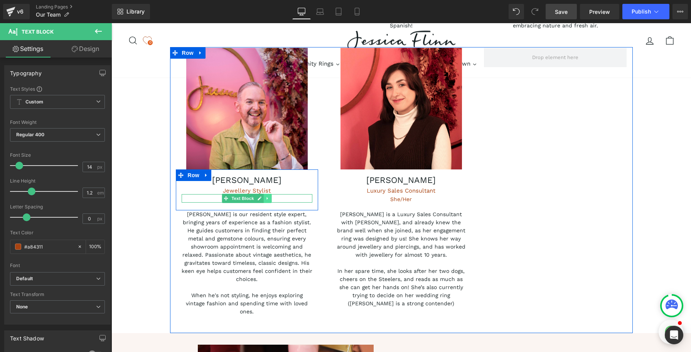
click at [264, 194] on link at bounding box center [268, 198] width 8 height 9
click at [268, 194] on link at bounding box center [272, 198] width 8 height 9
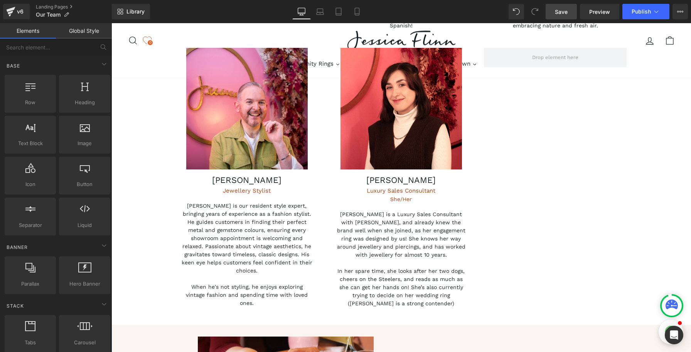
click at [556, 13] on span "Save" at bounding box center [561, 12] width 13 height 8
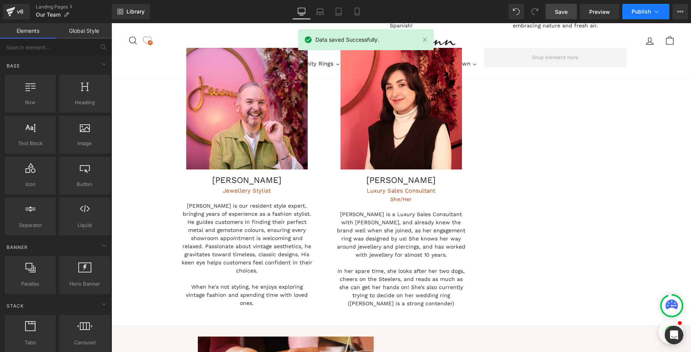
click at [639, 12] on span "Publish" at bounding box center [640, 11] width 19 height 6
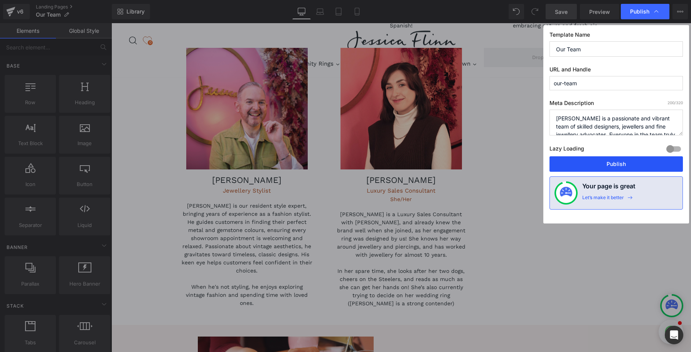
click at [593, 164] on button "Publish" at bounding box center [615, 163] width 133 height 15
